Goal: Browse casually

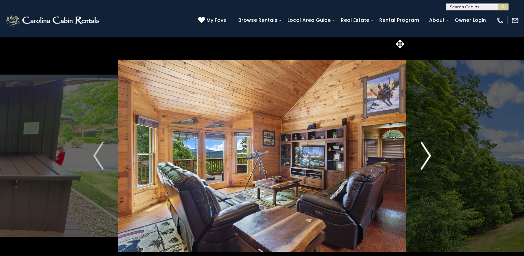
click at [422, 150] on img "Next" at bounding box center [426, 156] width 10 height 28
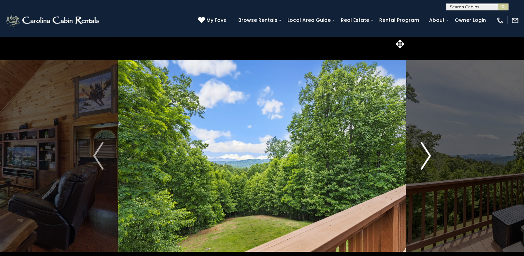
click at [422, 150] on img "Next" at bounding box center [426, 156] width 10 height 28
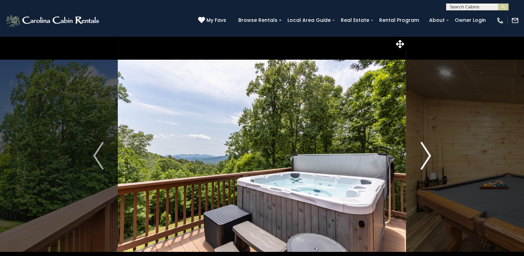
click at [422, 150] on img "Next" at bounding box center [426, 156] width 10 height 28
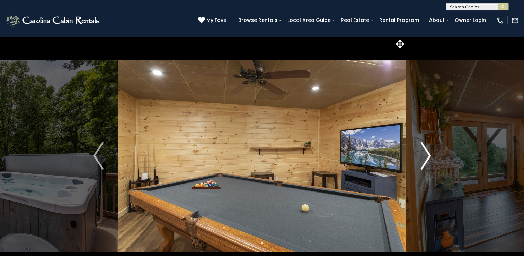
click at [422, 150] on img "Next" at bounding box center [426, 156] width 10 height 28
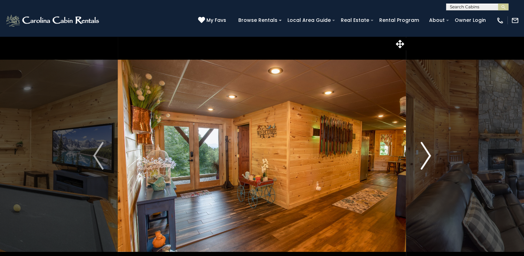
click at [422, 150] on img "Next" at bounding box center [426, 156] width 10 height 28
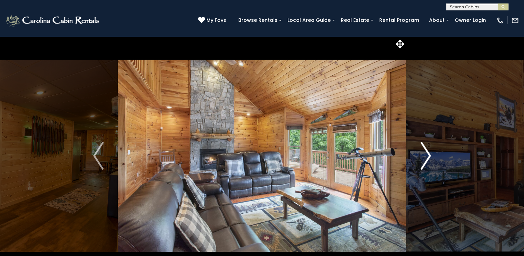
click at [422, 150] on img "Next" at bounding box center [426, 156] width 10 height 28
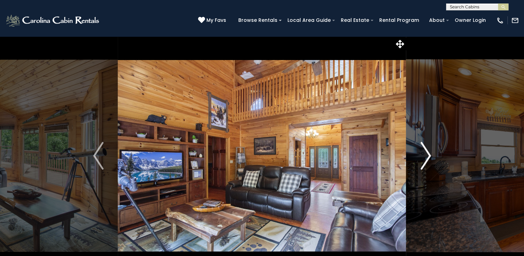
click at [424, 151] on img "Next" at bounding box center [426, 156] width 10 height 28
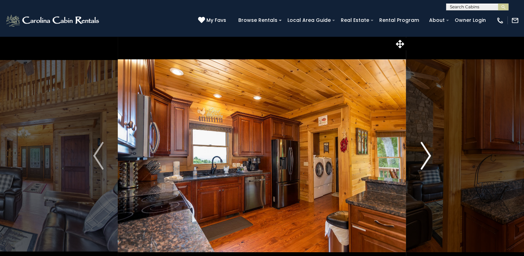
click at [424, 151] on img "Next" at bounding box center [426, 156] width 10 height 28
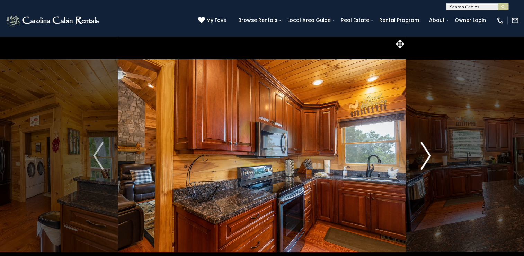
click at [424, 151] on img "Next" at bounding box center [426, 156] width 10 height 28
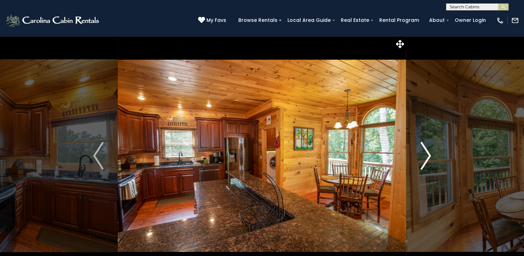
click at [424, 151] on img "Next" at bounding box center [426, 156] width 10 height 28
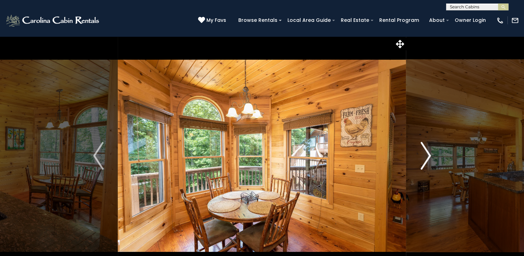
click at [424, 151] on img "Next" at bounding box center [426, 156] width 10 height 28
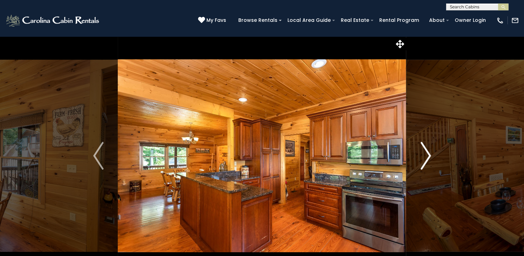
click at [424, 151] on img "Next" at bounding box center [426, 156] width 10 height 28
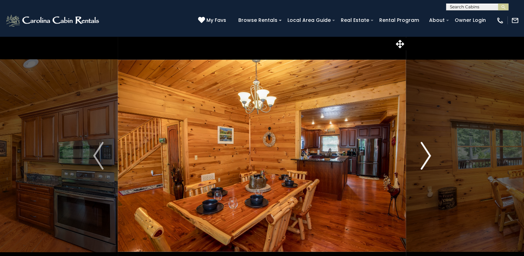
click at [424, 151] on img "Next" at bounding box center [426, 156] width 10 height 28
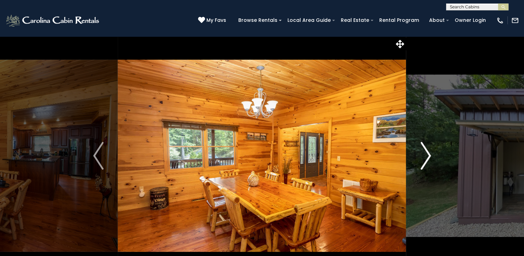
click at [424, 151] on img "Next" at bounding box center [426, 156] width 10 height 28
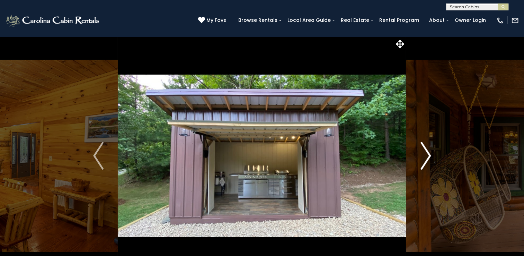
click at [424, 151] on img "Next" at bounding box center [426, 156] width 10 height 28
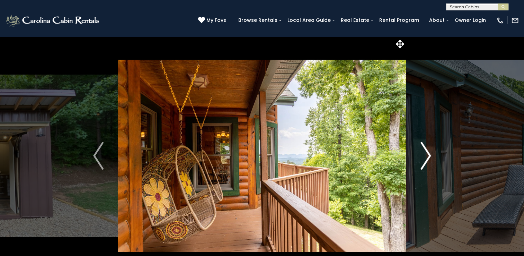
click at [424, 151] on img "Next" at bounding box center [426, 156] width 10 height 28
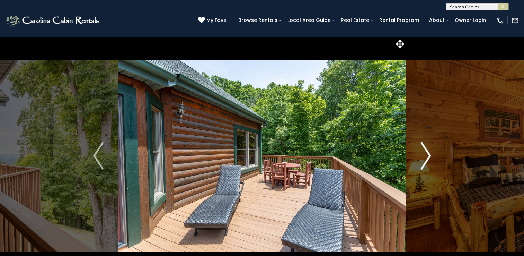
click at [424, 151] on img "Next" at bounding box center [426, 156] width 10 height 28
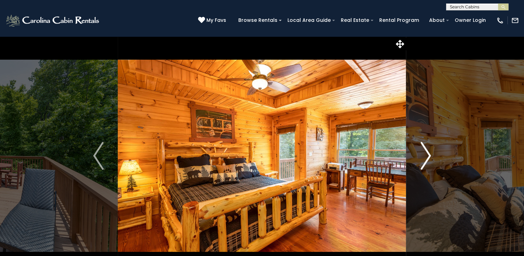
click at [424, 151] on img "Next" at bounding box center [426, 156] width 10 height 28
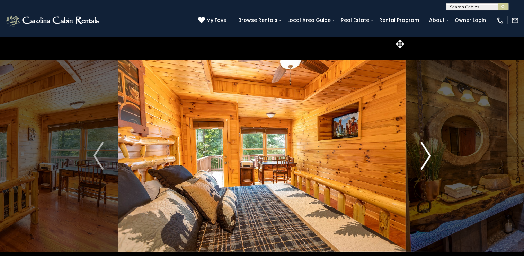
click at [424, 151] on img "Next" at bounding box center [426, 156] width 10 height 28
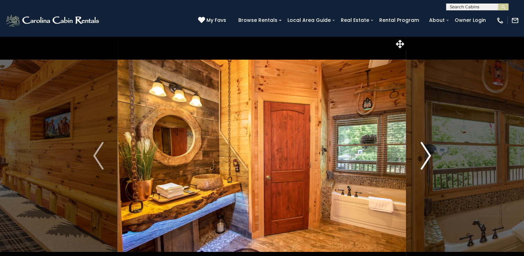
click at [424, 151] on img "Next" at bounding box center [426, 156] width 10 height 28
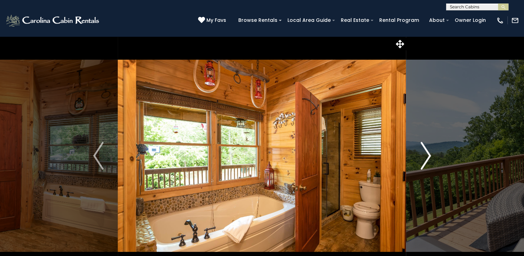
click at [424, 151] on img "Next" at bounding box center [426, 156] width 10 height 28
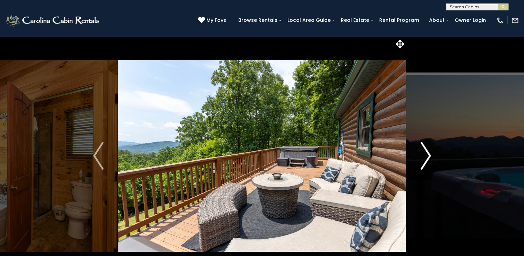
click at [424, 151] on img "Next" at bounding box center [426, 156] width 10 height 28
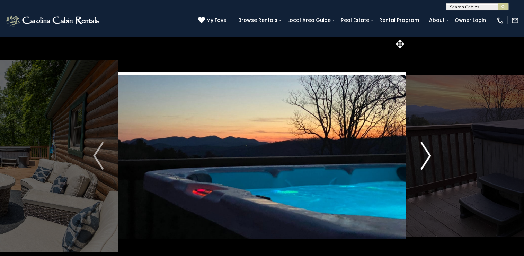
click at [428, 160] on img "Next" at bounding box center [426, 156] width 10 height 28
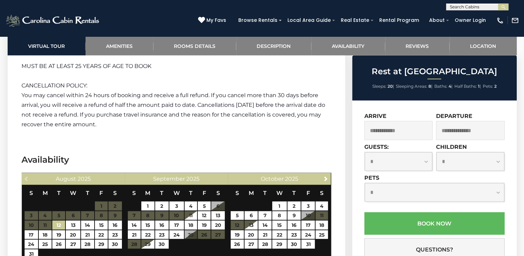
scroll to position [1767, 0]
